Goal: Transaction & Acquisition: Purchase product/service

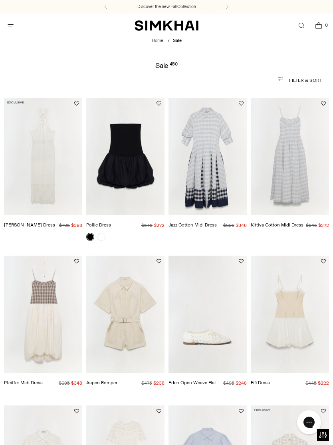
click at [13, 24] on icon "Open menu modal" at bounding box center [10, 25] width 8 height 6
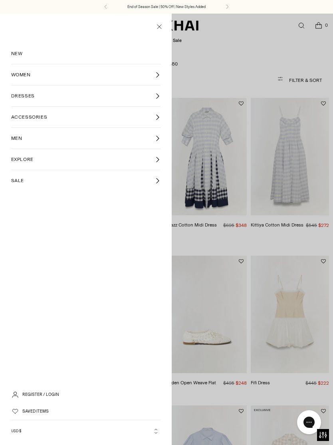
click at [24, 57] on link "NEW" at bounding box center [86, 53] width 150 height 21
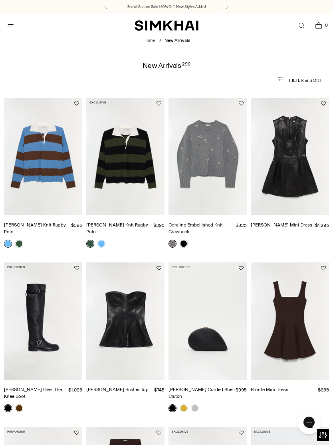
click at [10, 32] on span "Open menu modal" at bounding box center [10, 26] width 16 height 16
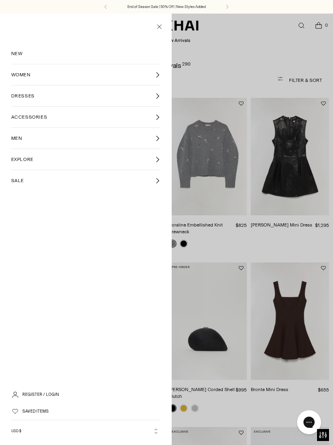
click at [160, 74] on icon at bounding box center [157, 75] width 6 height 6
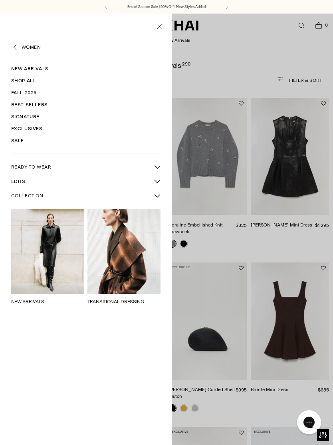
click at [44, 299] on link "NEW ARRIVALS" at bounding box center [27, 302] width 33 height 6
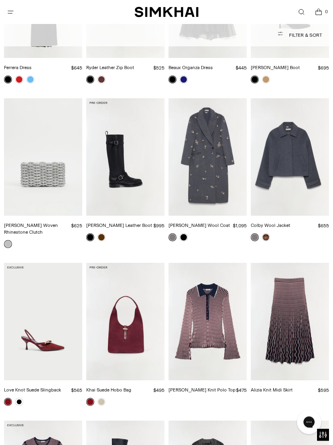
scroll to position [980, 0]
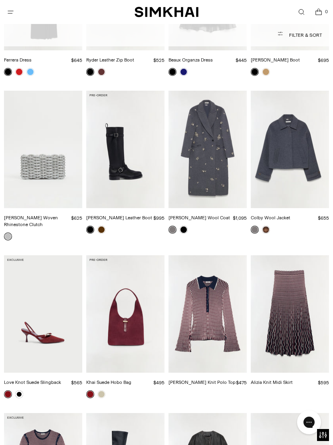
click at [218, 135] on img "Gianni Embellished Wool Coat" at bounding box center [207, 149] width 78 height 117
